Goal: Task Accomplishment & Management: Use online tool/utility

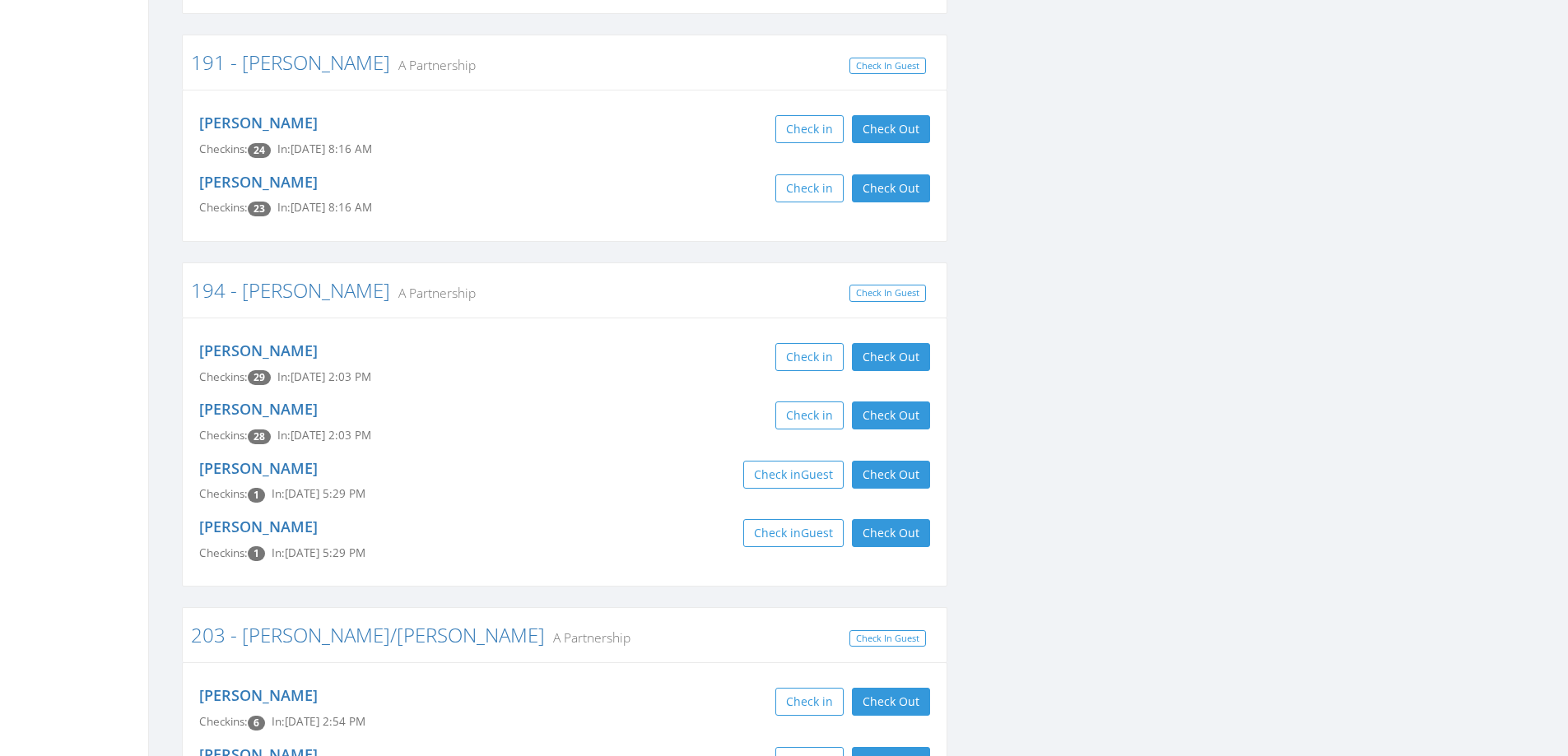
scroll to position [2139, 0]
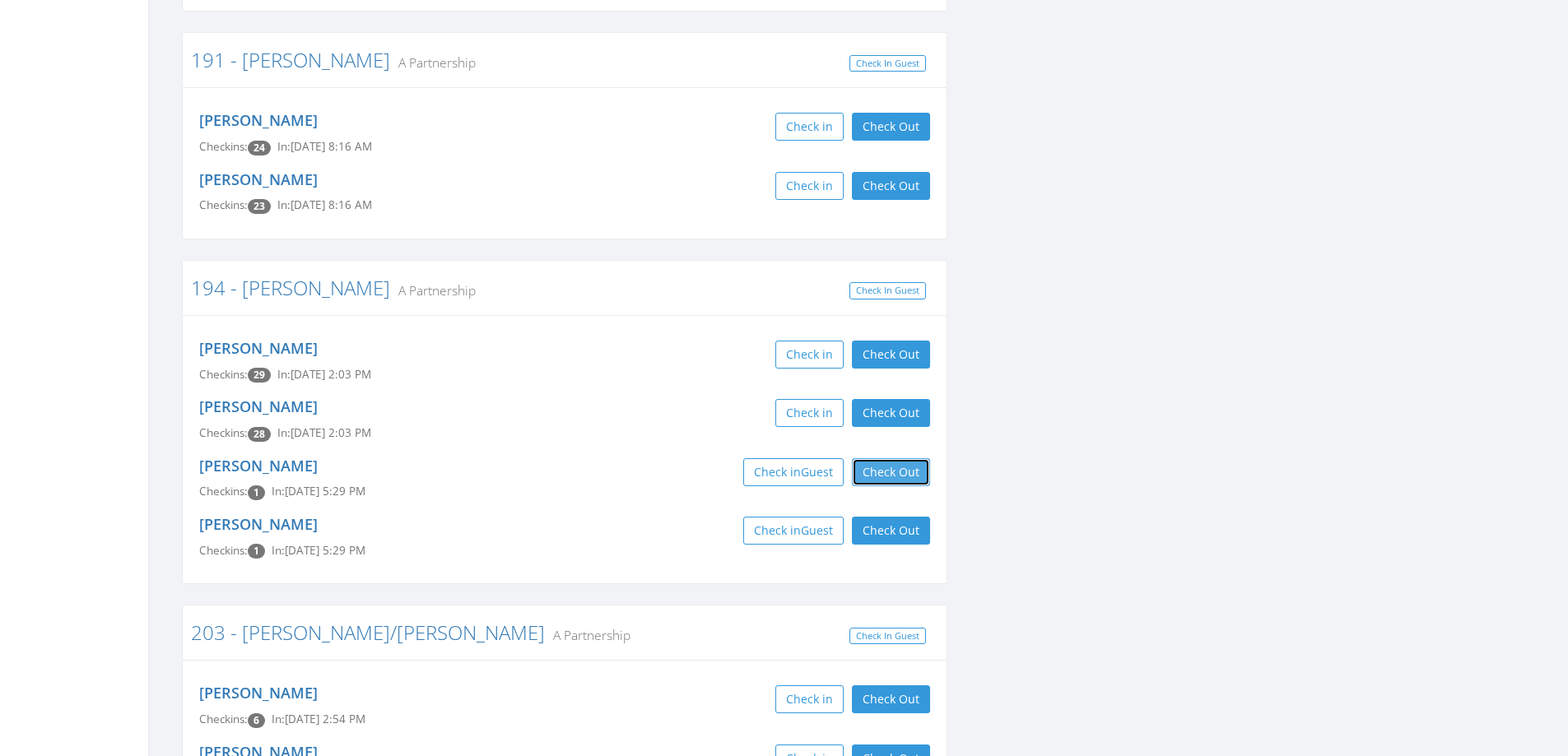
click at [891, 458] on button "Check Out" at bounding box center [891, 472] width 78 height 28
click at [899, 517] on button "Check Out" at bounding box center [891, 531] width 78 height 28
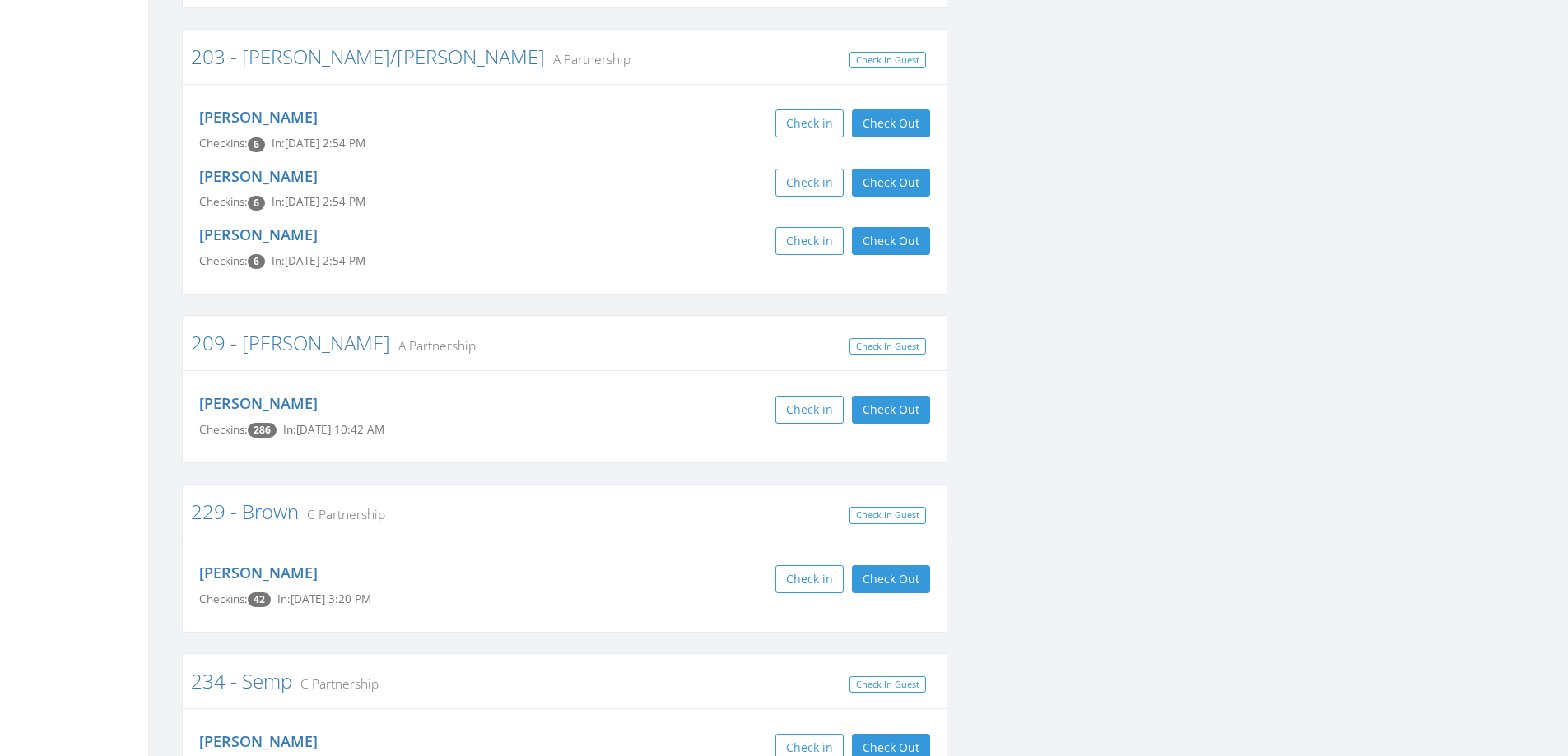
scroll to position [2304, 0]
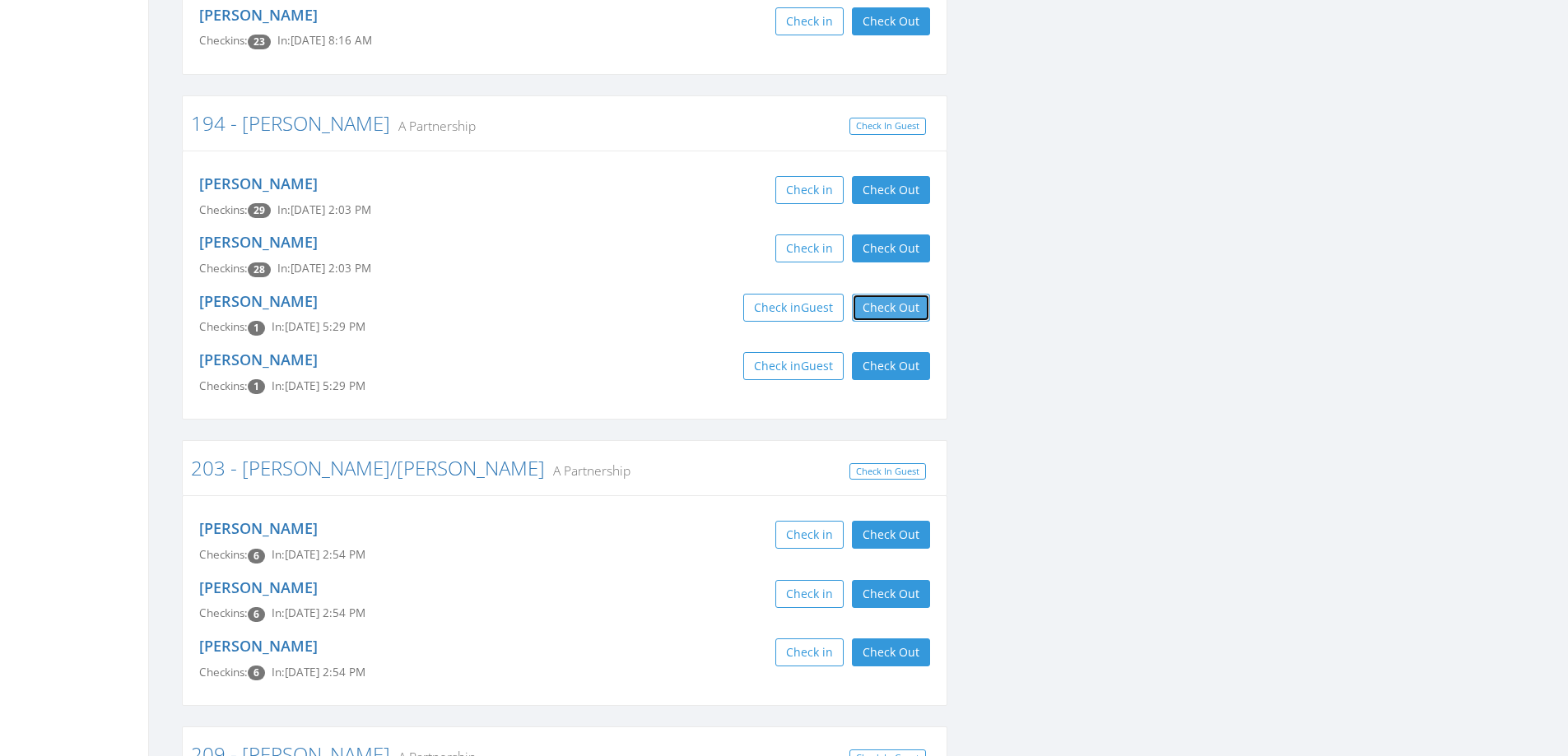
click at [869, 294] on button "Check Out" at bounding box center [891, 308] width 78 height 28
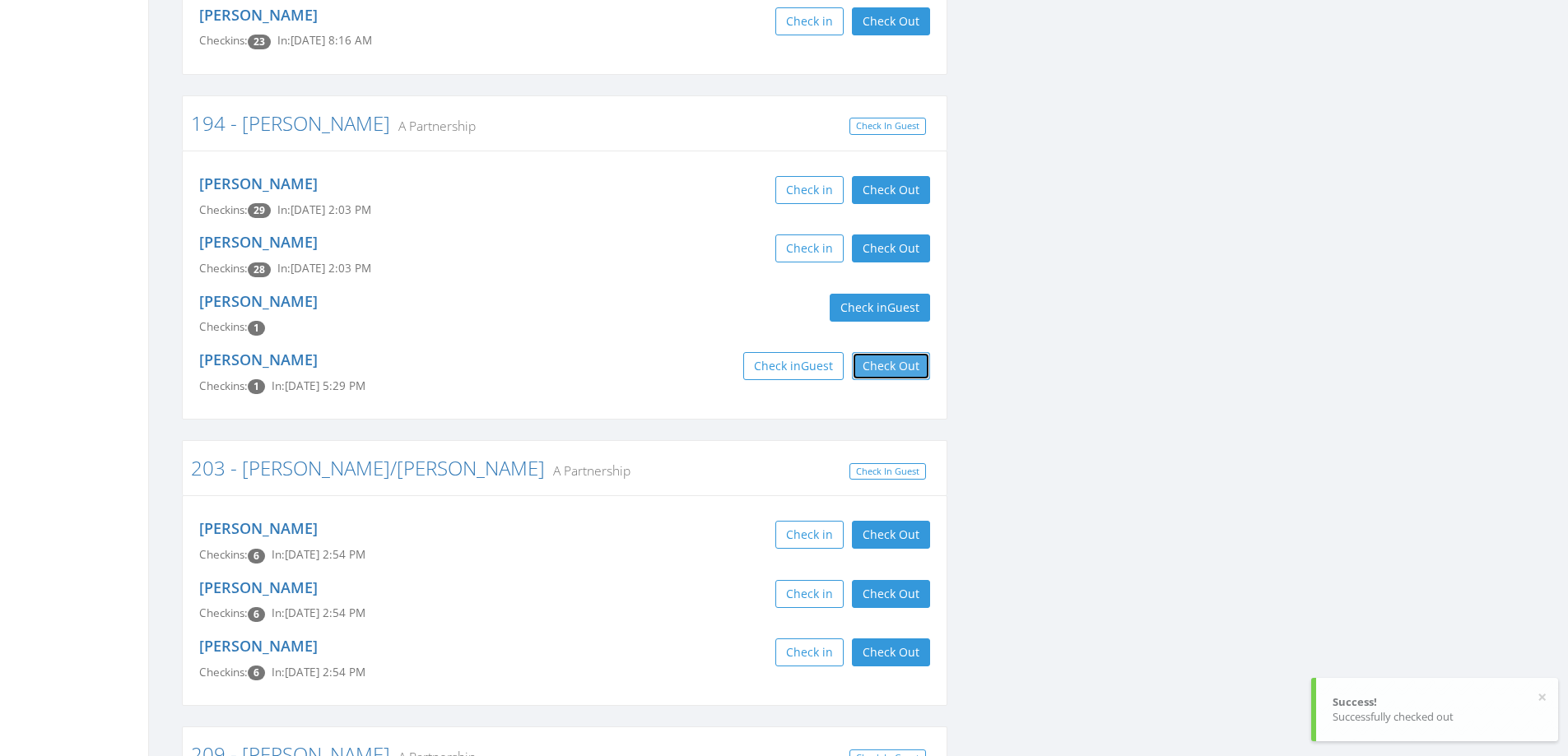
click at [919, 352] on button "Check Out" at bounding box center [891, 366] width 78 height 28
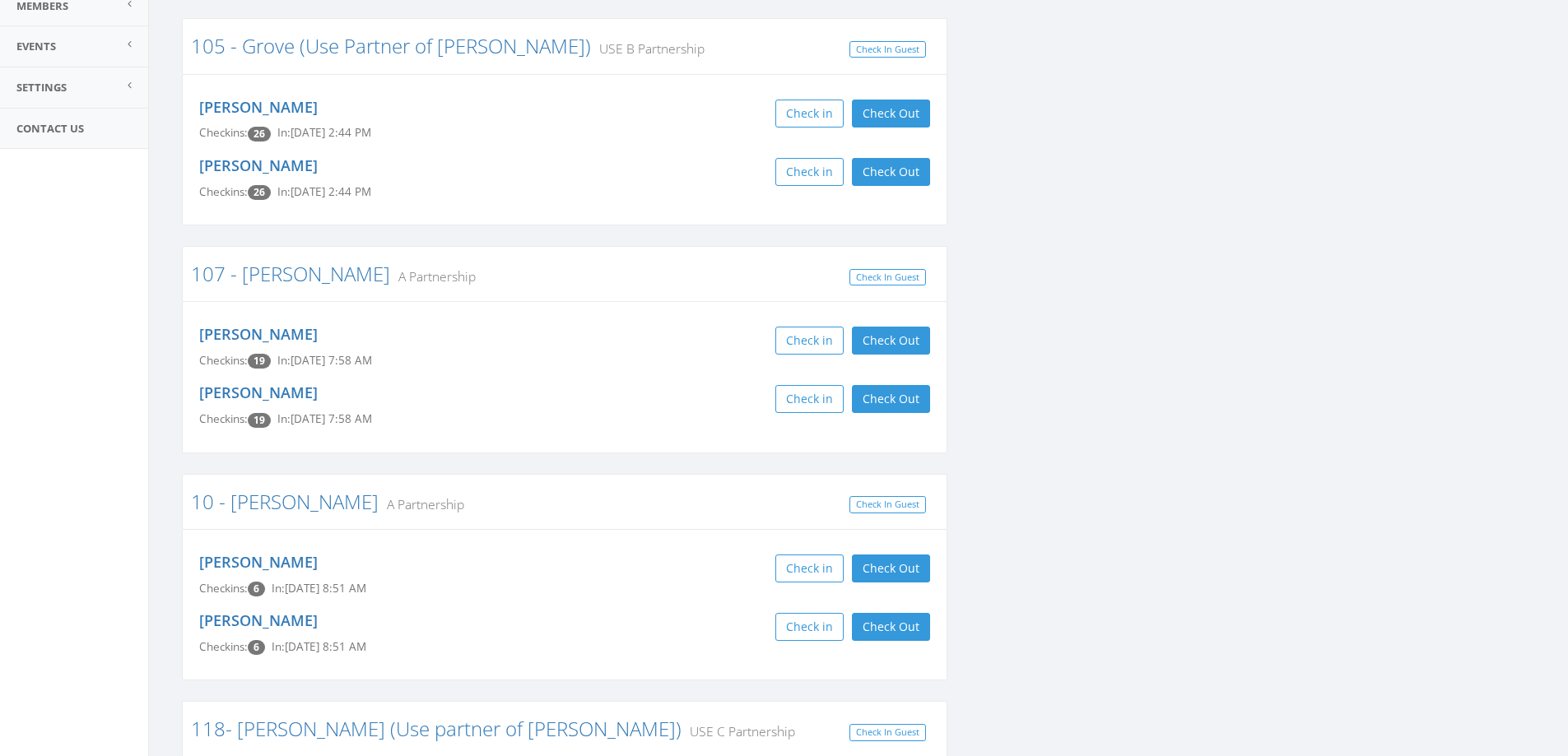
scroll to position [0, 0]
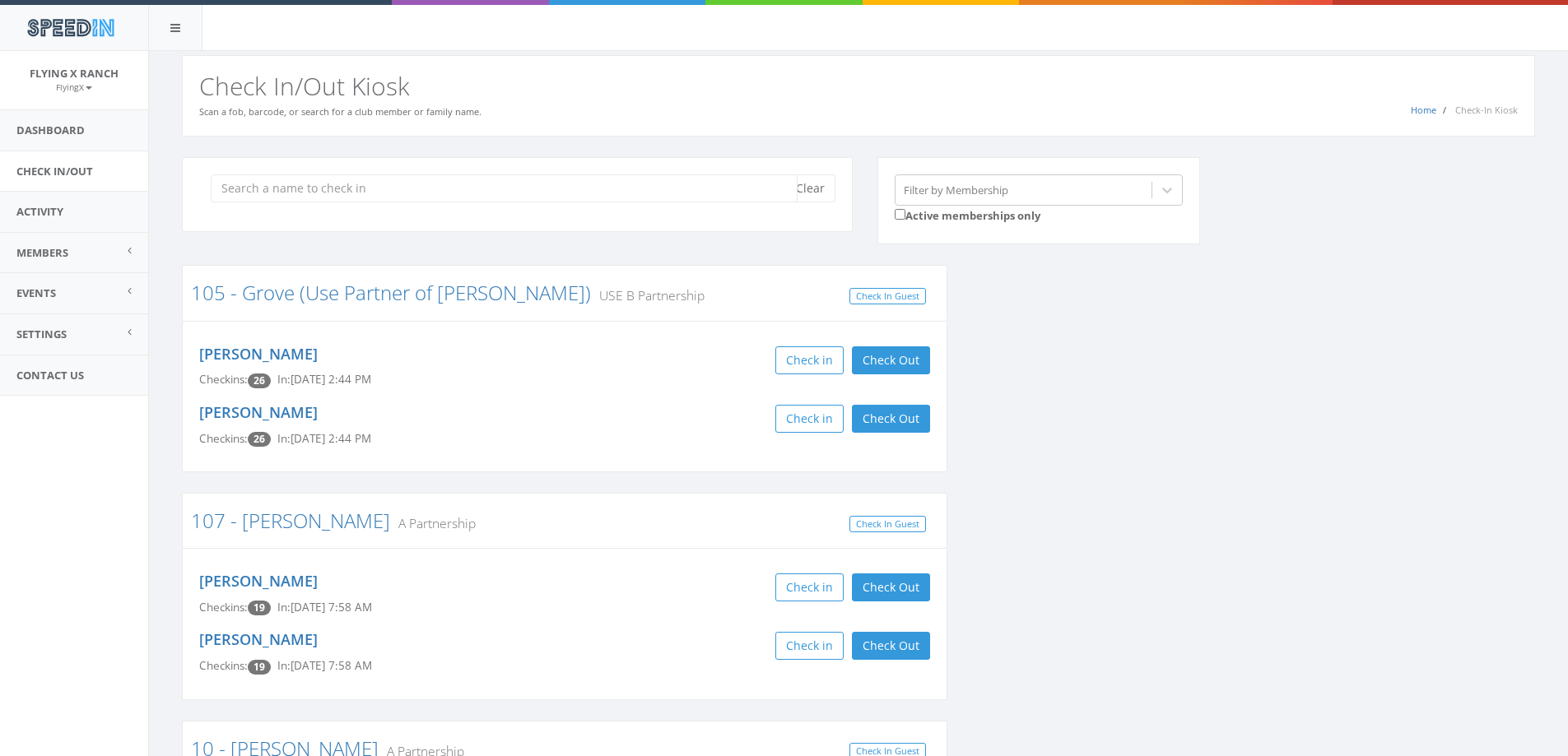
click at [329, 190] on input "search" at bounding box center [504, 188] width 587 height 28
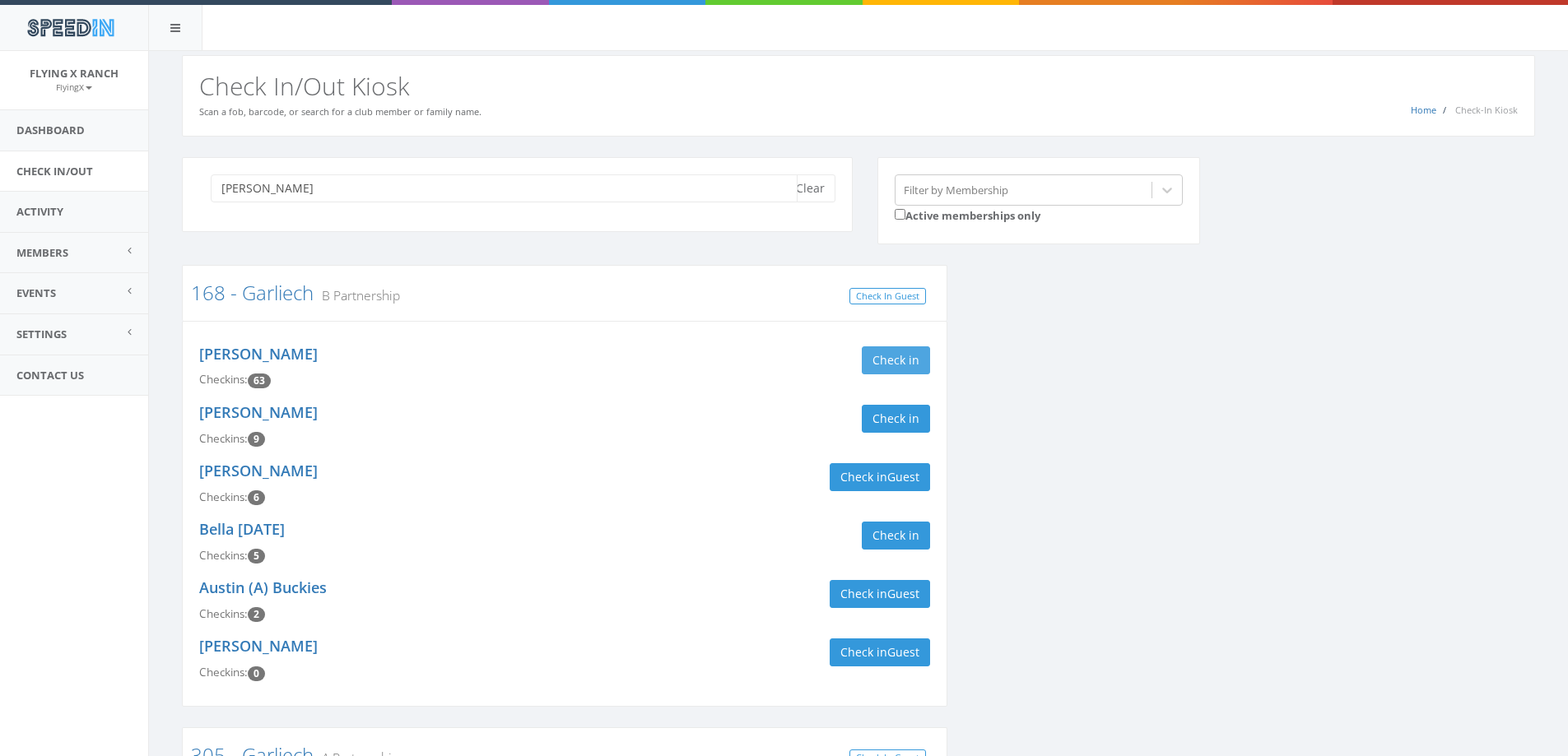
type input "[PERSON_NAME]"
click at [893, 361] on button "Check in" at bounding box center [896, 361] width 69 height 28
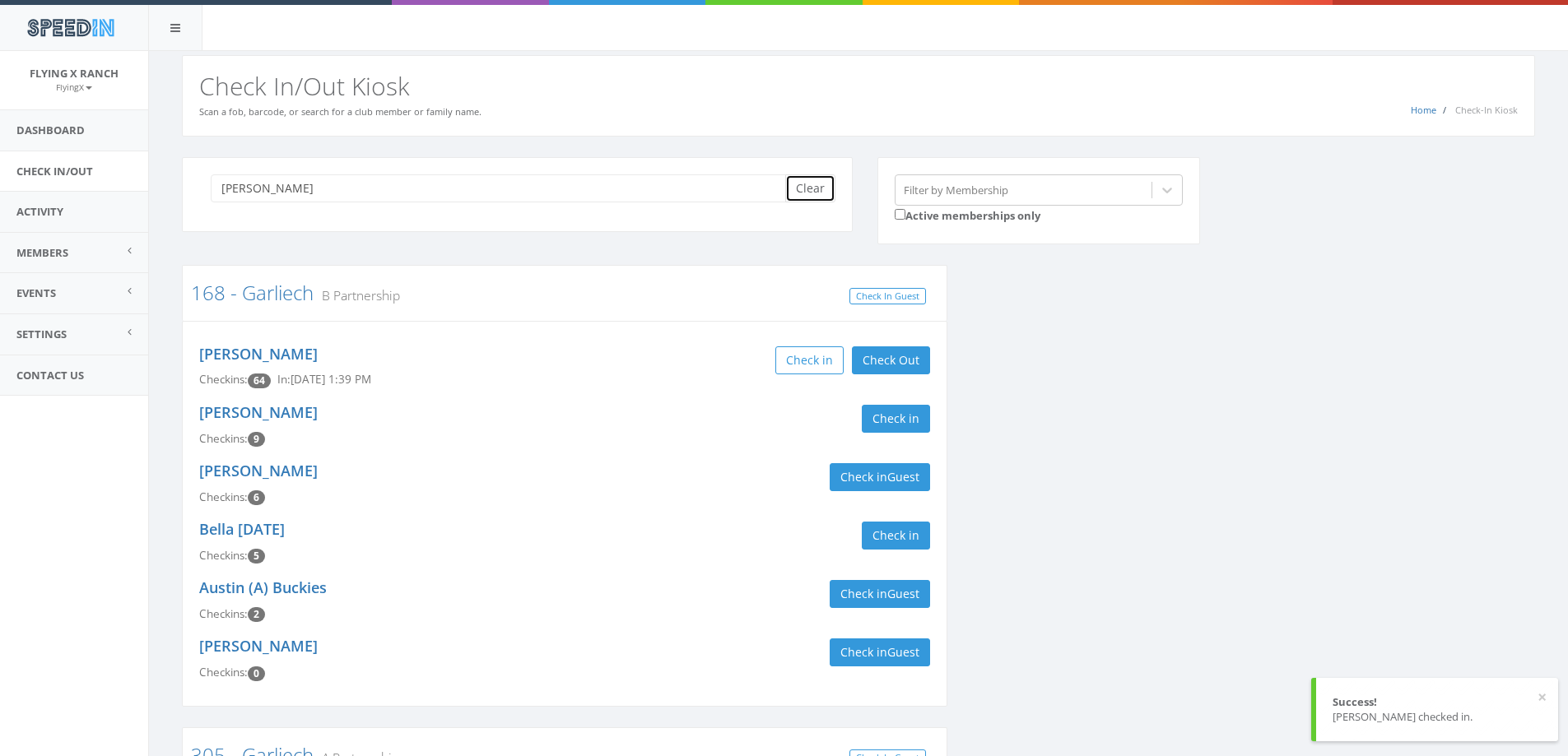
click at [793, 186] on button "Clear" at bounding box center [810, 188] width 50 height 28
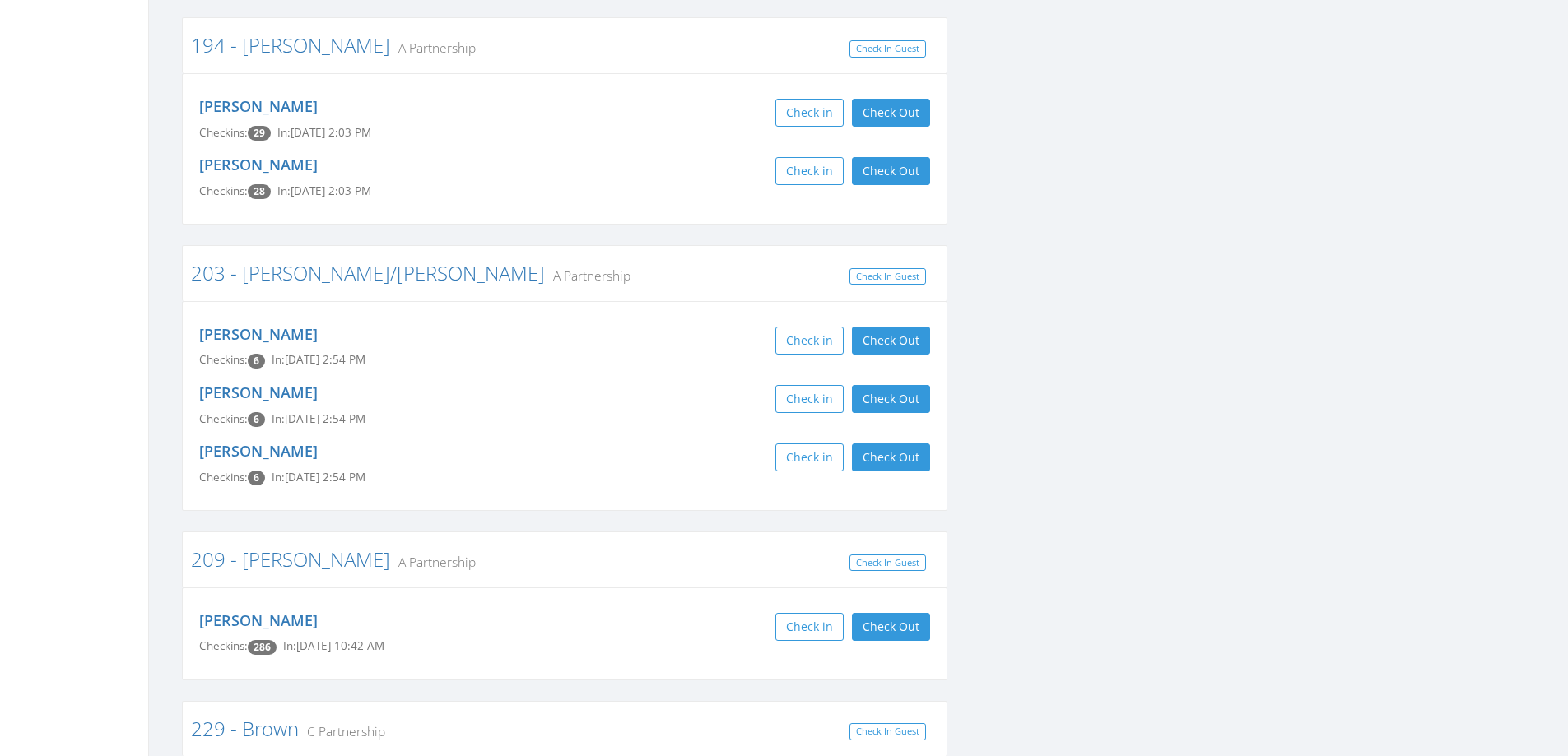
scroll to position [2633, 0]
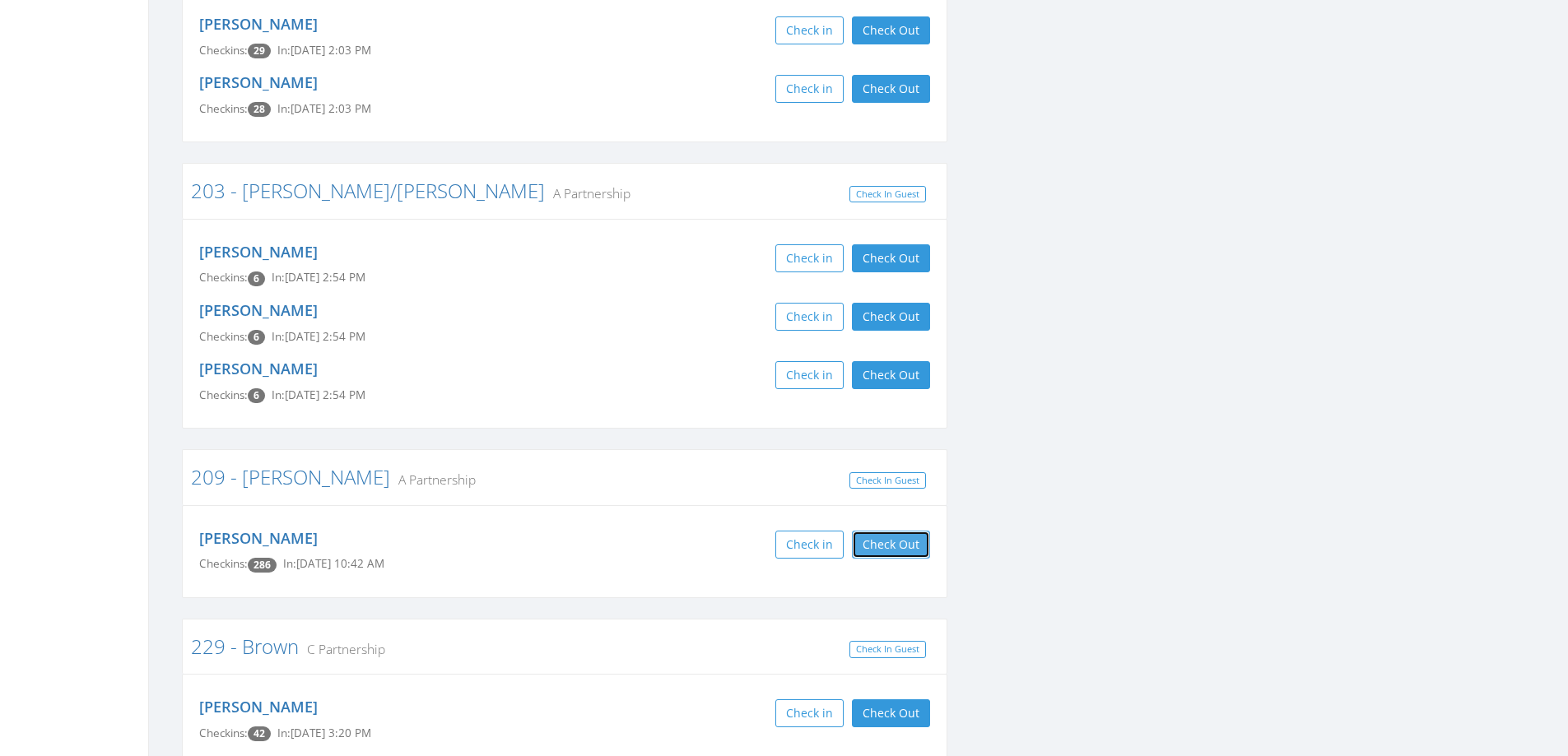
click at [905, 531] on button "Check Out" at bounding box center [891, 545] width 78 height 28
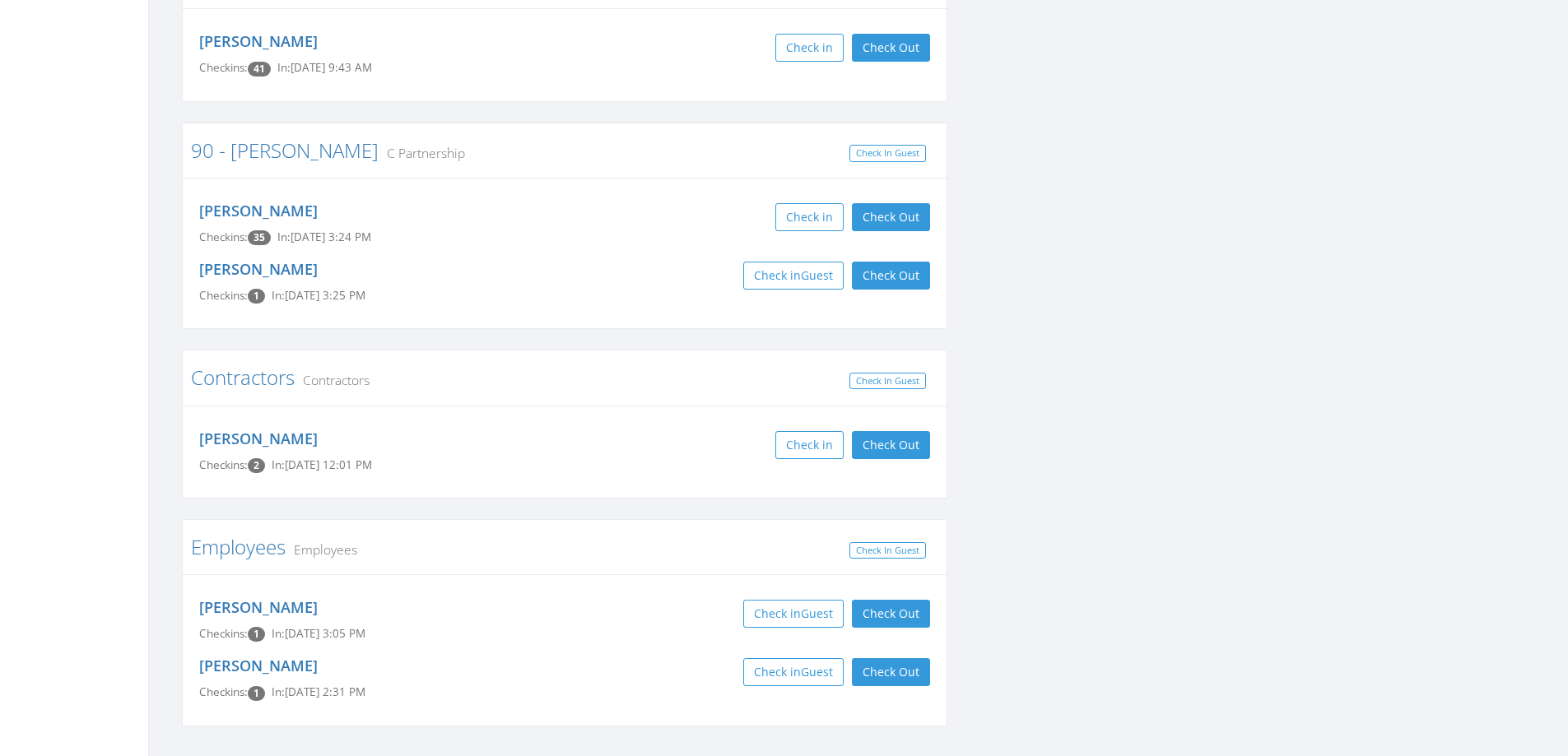
scroll to position [5464, 0]
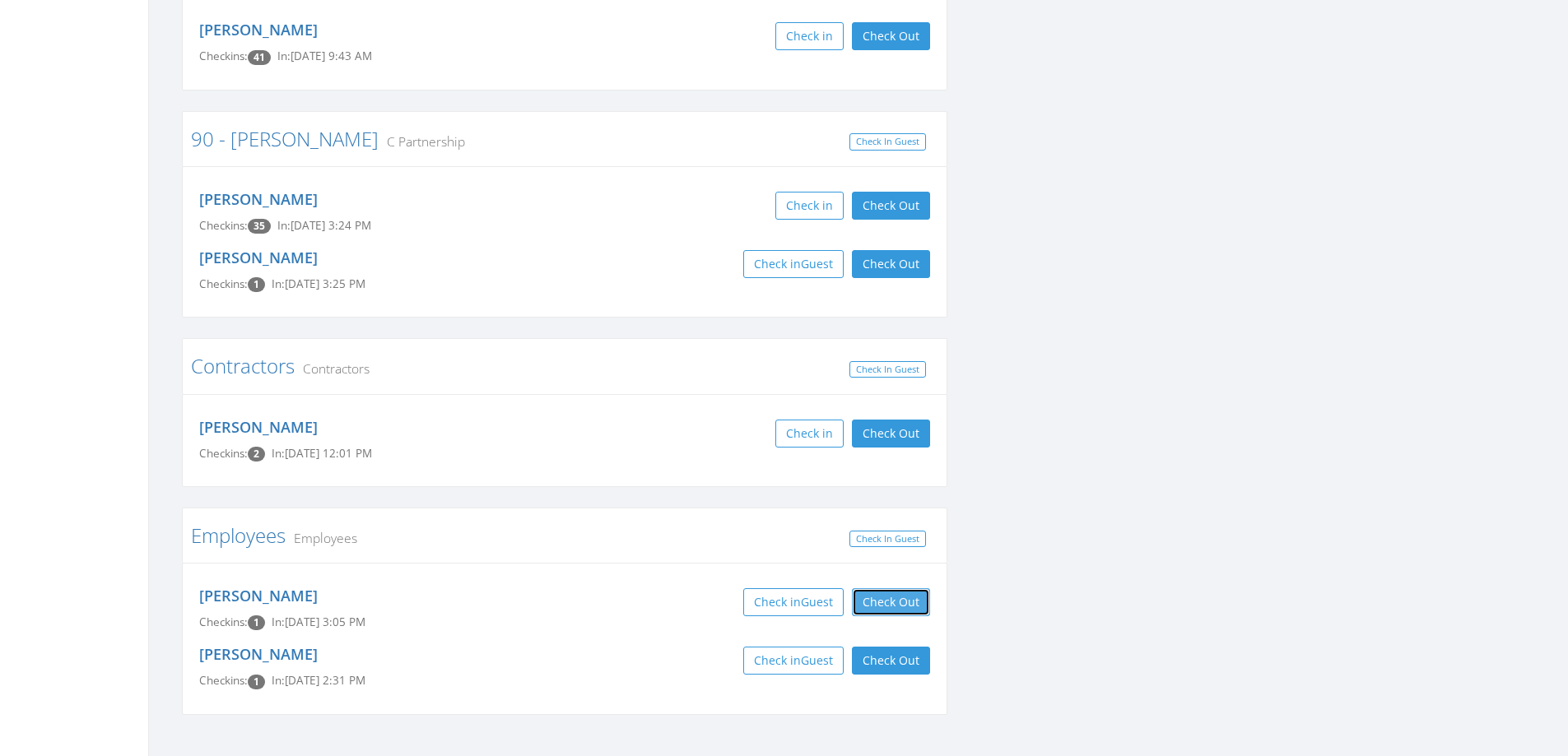
click at [905, 588] on button "Check Out" at bounding box center [891, 602] width 78 height 28
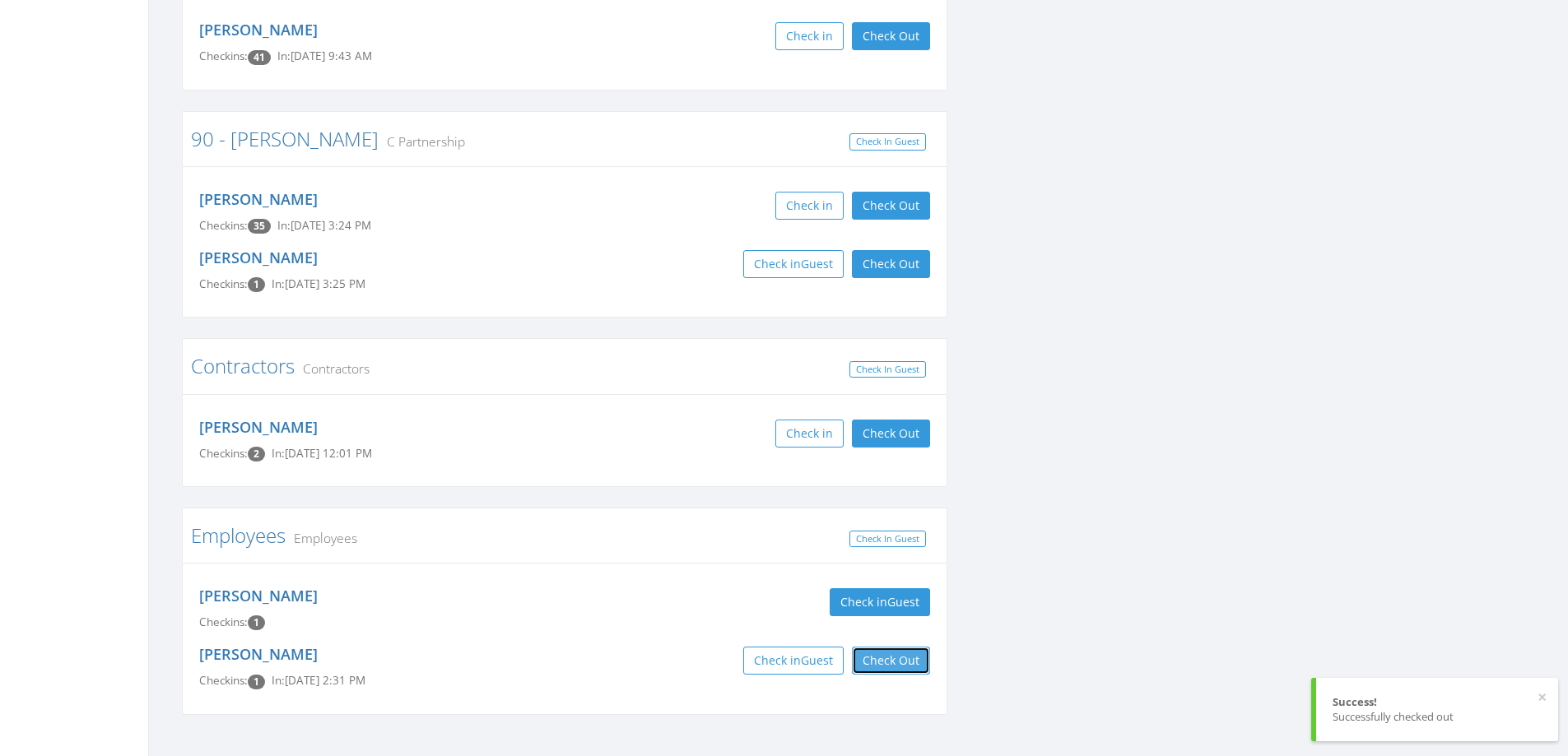
click at [913, 647] on button "Check Out" at bounding box center [891, 661] width 78 height 28
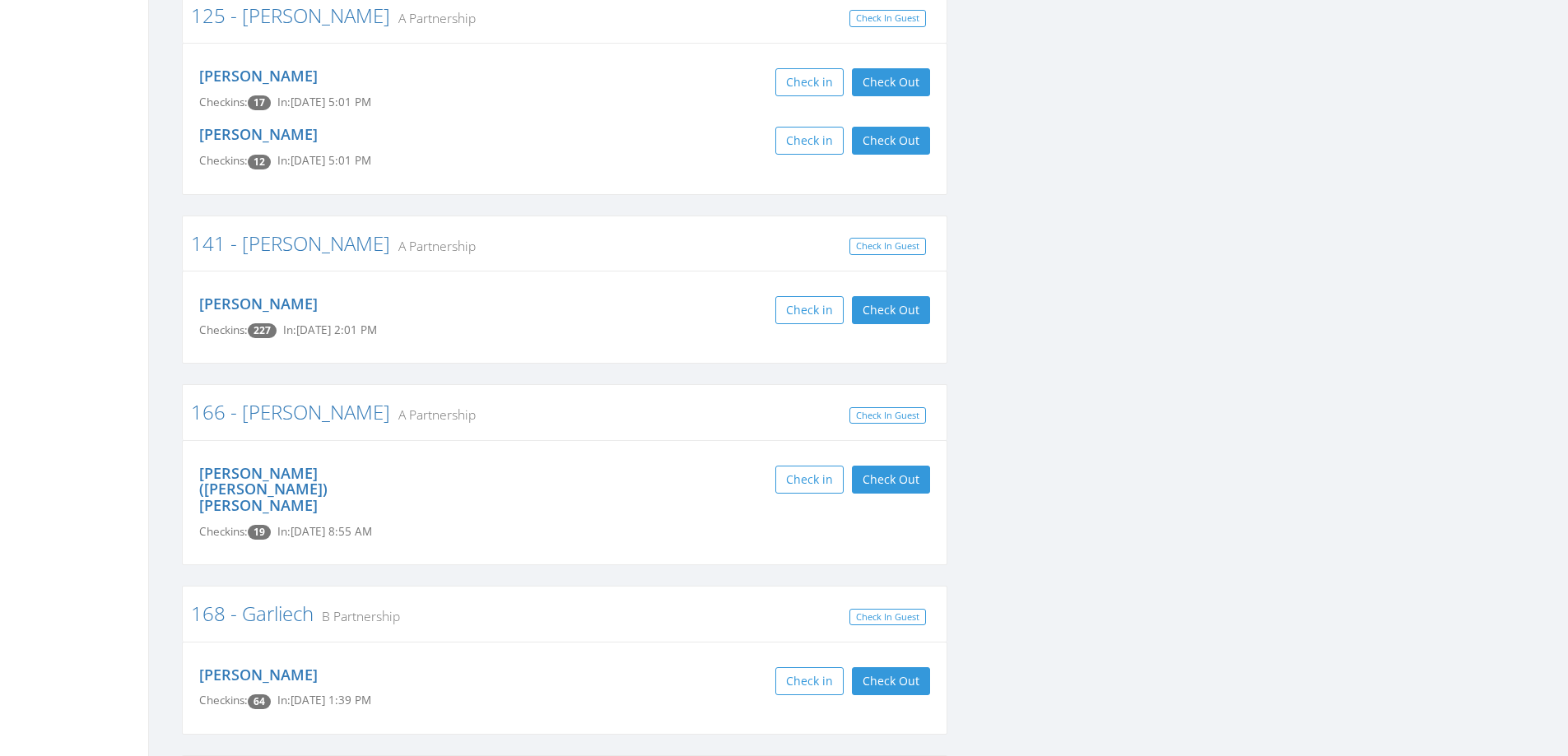
scroll to position [1349, 0]
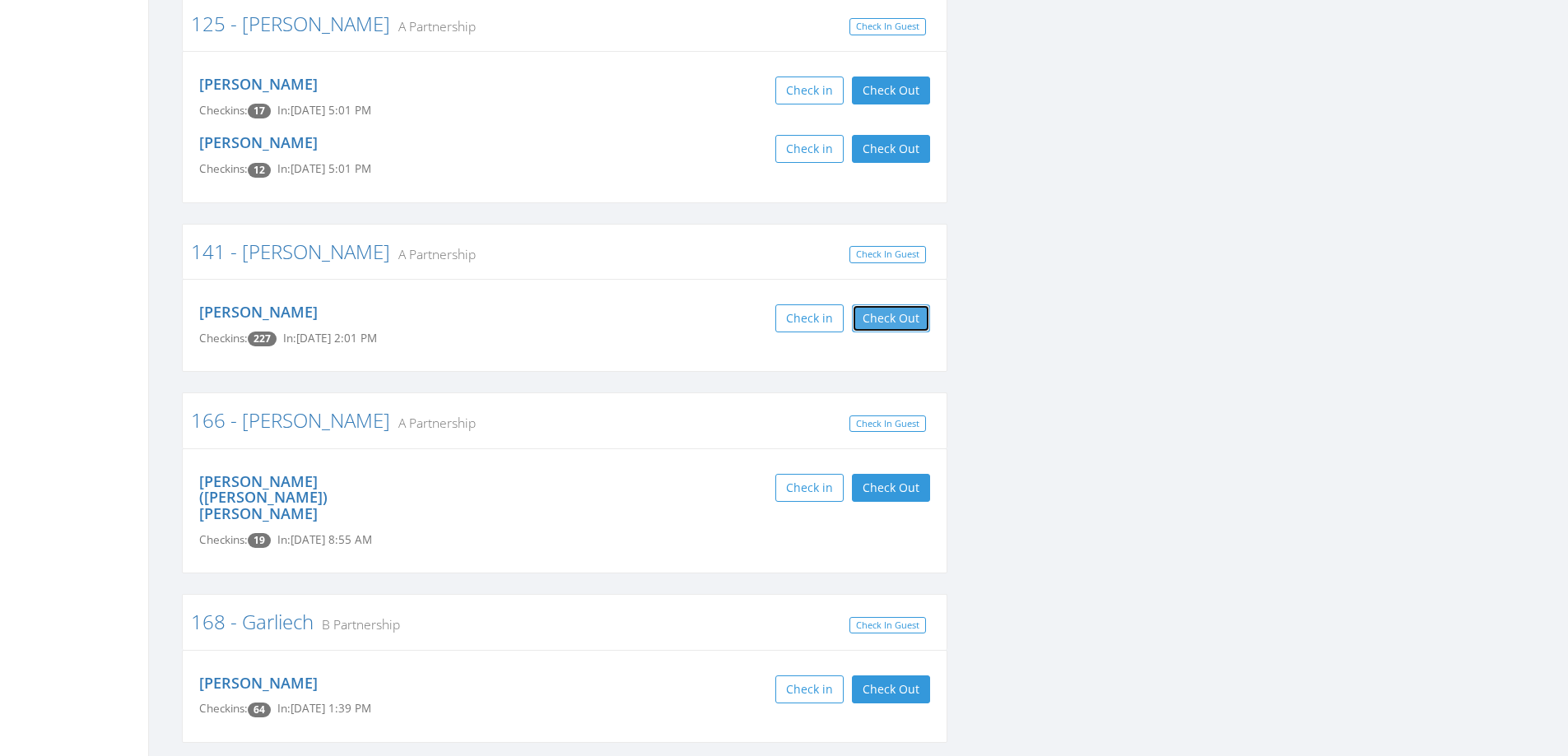
click at [885, 326] on button "Check Out" at bounding box center [891, 319] width 78 height 28
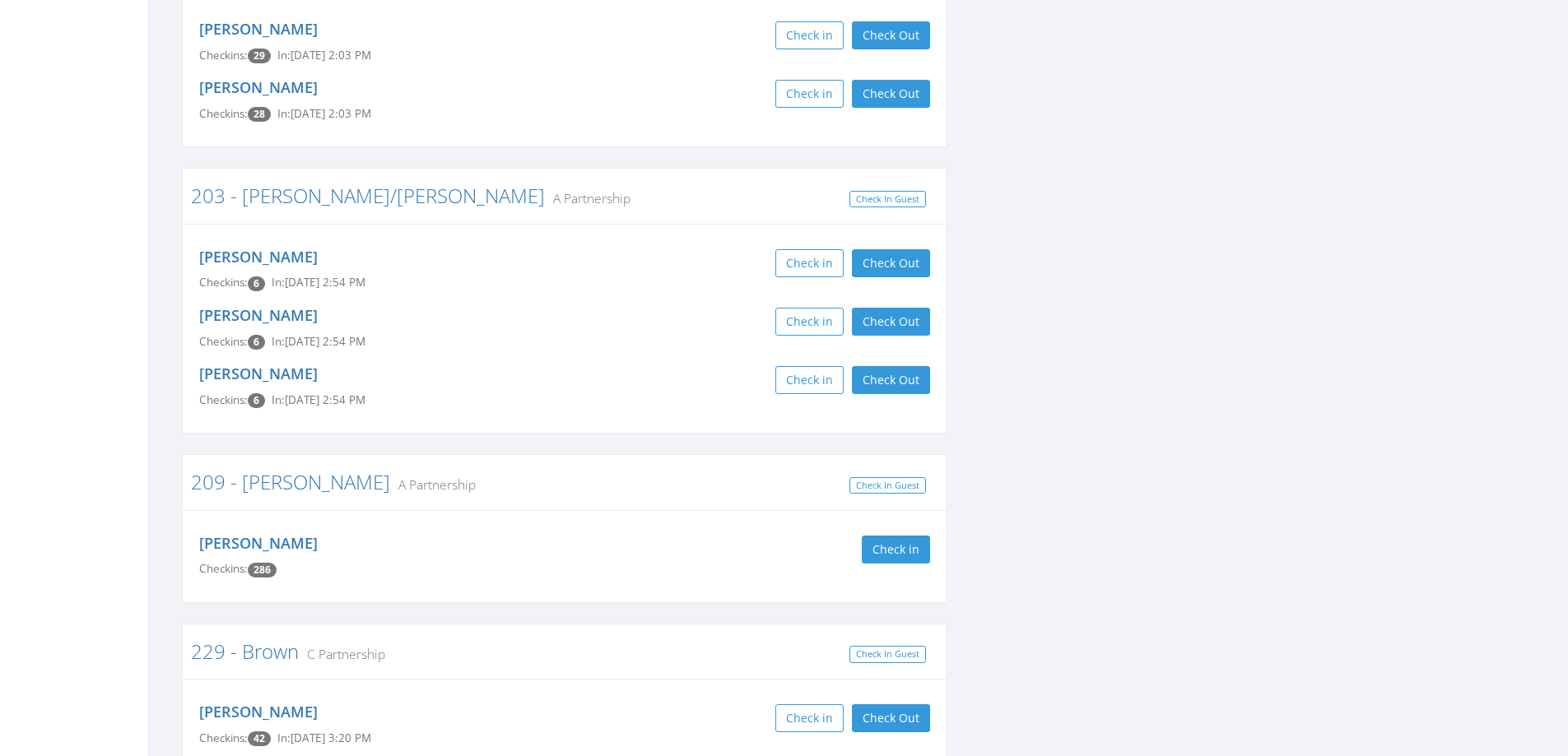
scroll to position [2798, 0]
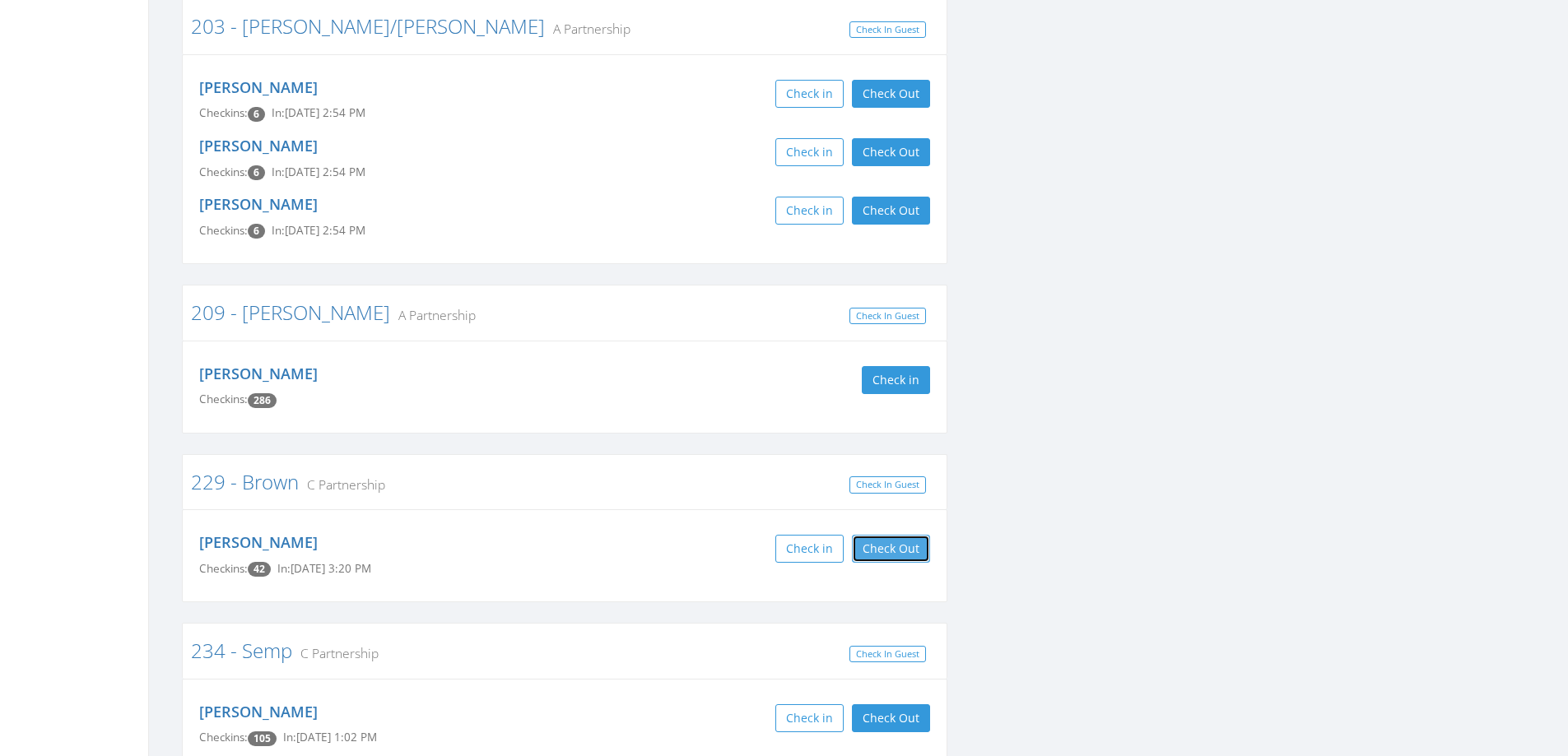
click at [883, 535] on button "Check Out" at bounding box center [891, 549] width 78 height 28
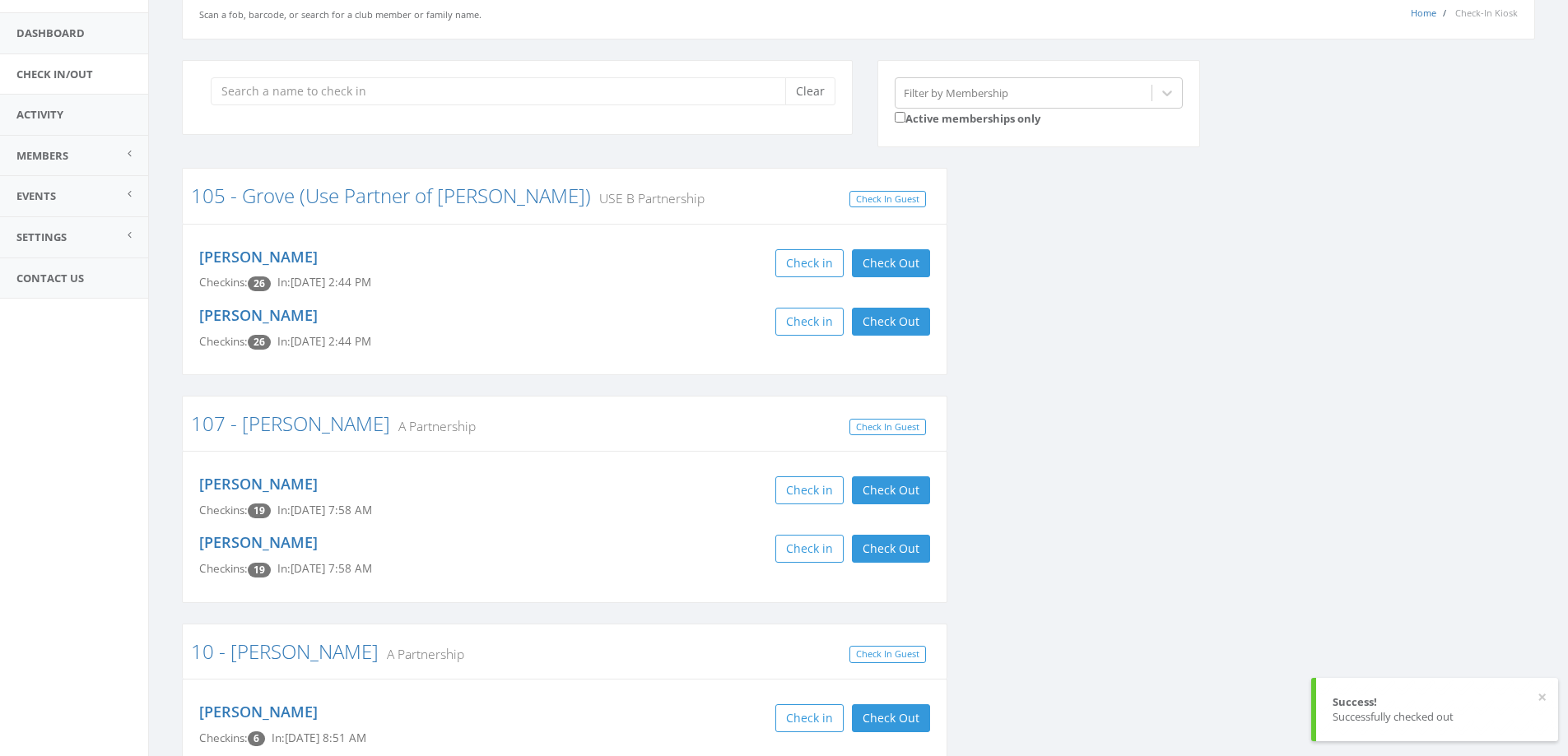
scroll to position [0, 0]
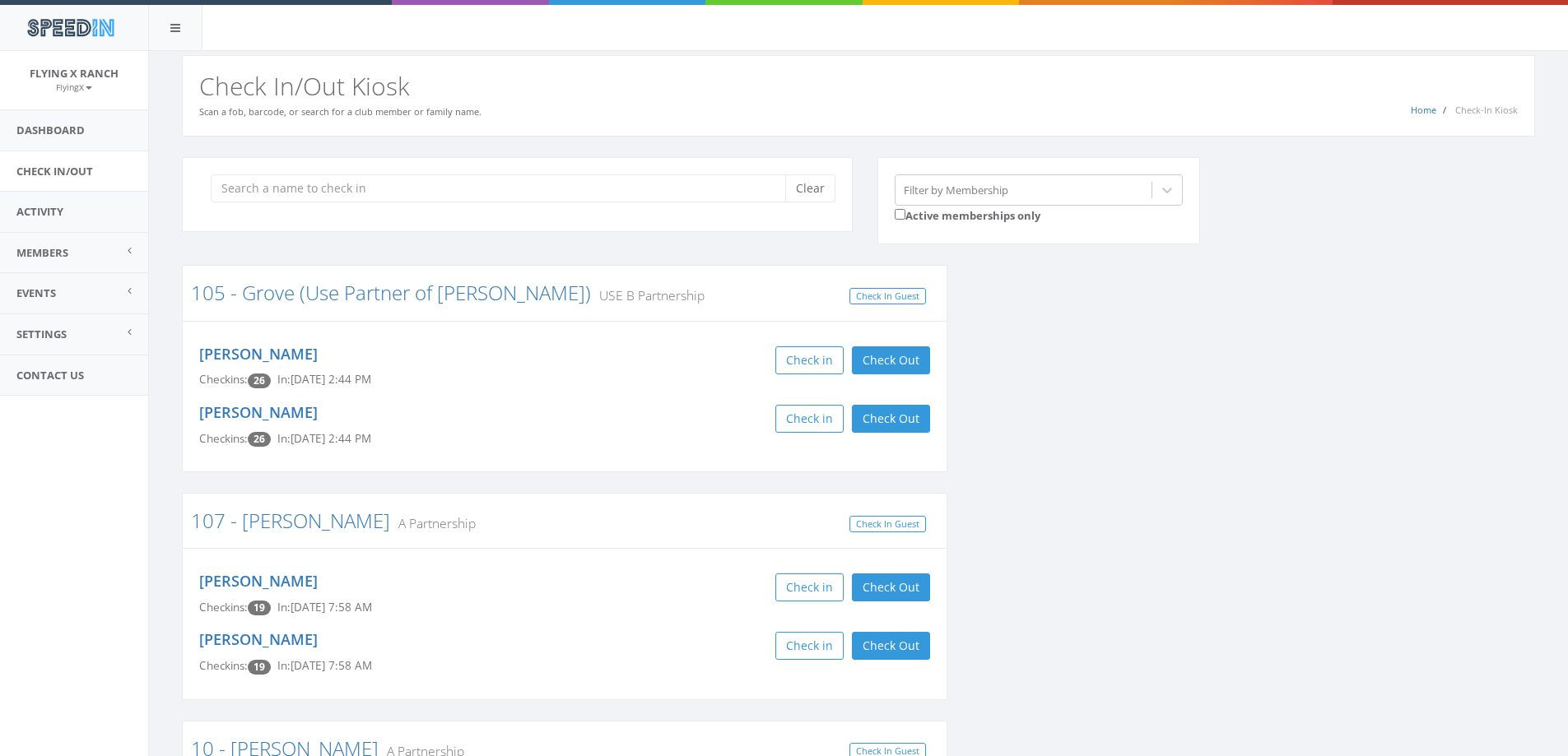
click at [663, 2] on div at bounding box center [784, 2] width 1568 height 5
